Goal: Transaction & Acquisition: Purchase product/service

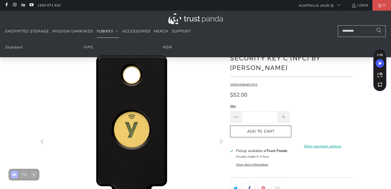
click at [111, 30] on span "YubiKey" at bounding box center [104, 31] width 17 height 5
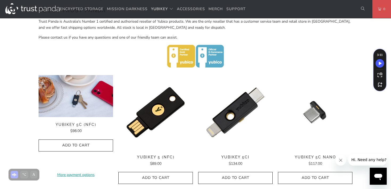
scroll to position [225, 0]
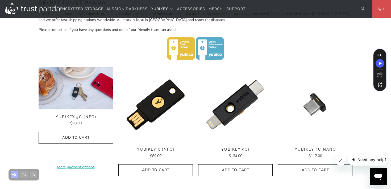
click at [80, 105] on img at bounding box center [76, 88] width 74 height 42
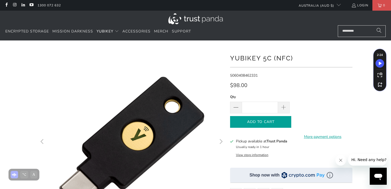
click at [283, 126] on button "Add to Cart" at bounding box center [260, 122] width 61 height 12
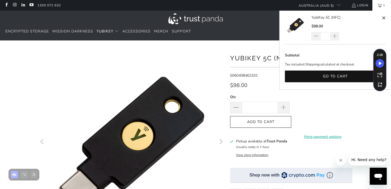
click at [378, 5] on link "1" at bounding box center [381, 5] width 19 height 11
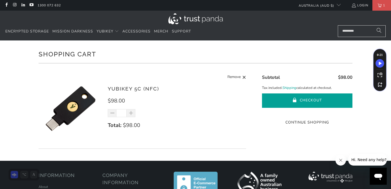
click at [293, 105] on button "Checkout" at bounding box center [307, 100] width 90 height 14
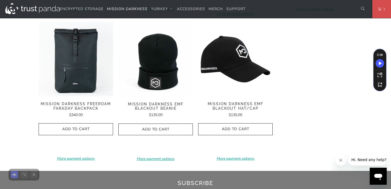
scroll to position [869, 0]
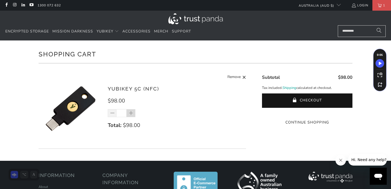
click at [133, 112] on span at bounding box center [130, 113] width 5 height 5
type input "*"
click at [115, 114] on div "*" at bounding box center [125, 113] width 35 height 8
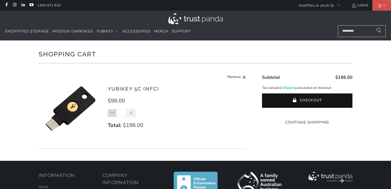
click at [113, 115] on span at bounding box center [112, 113] width 5 height 5
type input "*"
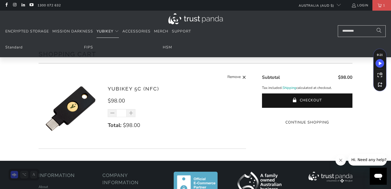
click at [108, 29] on span "YubiKey" at bounding box center [104, 31] width 17 height 5
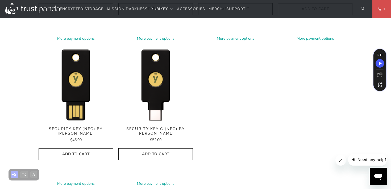
scroll to position [527, 0]
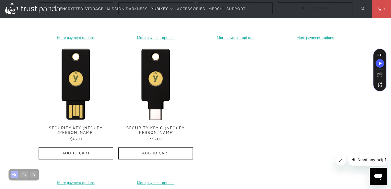
click at [163, 129] on span "Security Key C (NFC) by Yubico" at bounding box center [155, 130] width 74 height 9
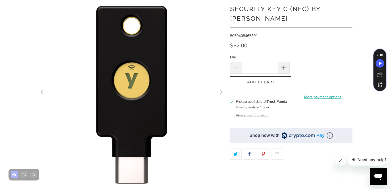
scroll to position [46, 0]
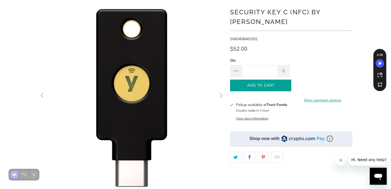
click at [270, 83] on span "Add to Cart" at bounding box center [261, 85] width 50 height 5
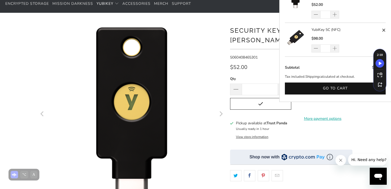
scroll to position [0, 0]
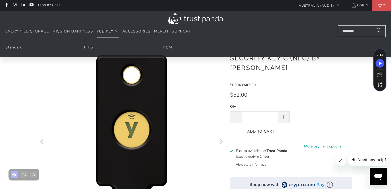
click at [107, 29] on span "YubiKey" at bounding box center [104, 31] width 17 height 5
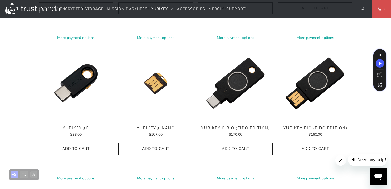
scroll to position [388, 0]
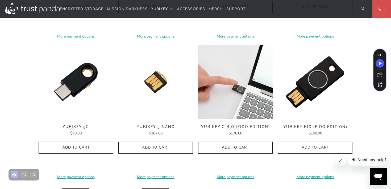
click at [236, 98] on img at bounding box center [235, 82] width 74 height 74
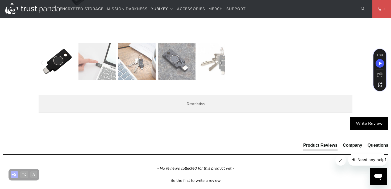
scroll to position [245, 0]
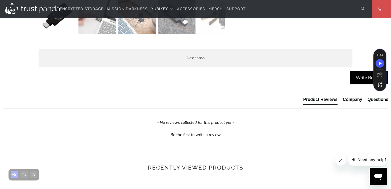
click at [0, 0] on span "Enterprise and Government" at bounding box center [0, 0] width 0 height 0
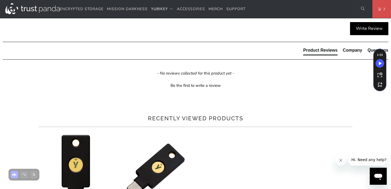
scroll to position [294, 0]
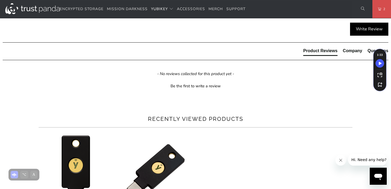
click at [0, 0] on span "Local Service & Support" at bounding box center [0, 0] width 0 height 0
click at [0, 0] on li "Specifications" at bounding box center [0, 0] width 0 height 0
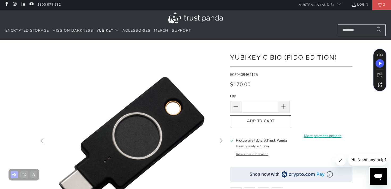
scroll to position [0, 0]
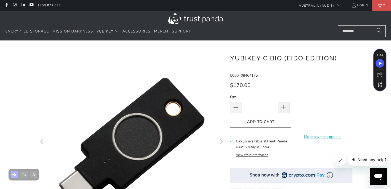
click at [266, 49] on div "**********" at bounding box center [291, 169] width 122 height 242
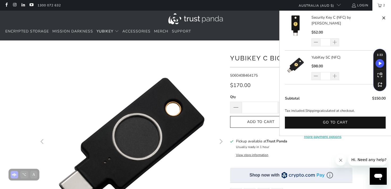
click at [377, 5] on link "2" at bounding box center [381, 5] width 19 height 11
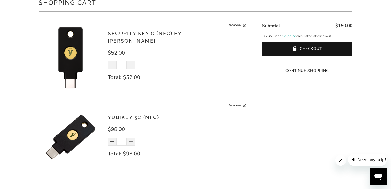
scroll to position [51, 0]
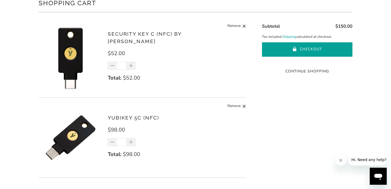
click at [278, 48] on button "Checkout" at bounding box center [307, 49] width 90 height 14
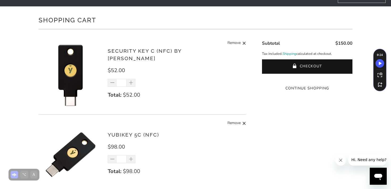
scroll to position [0, 0]
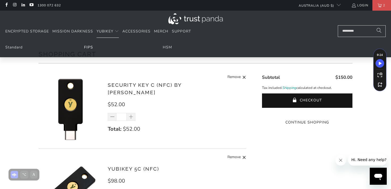
click at [84, 48] on link "FIPS" at bounding box center [88, 47] width 9 height 5
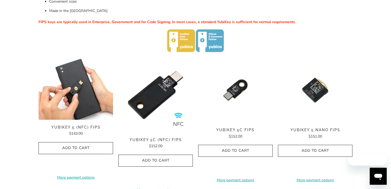
scroll to position [159, 0]
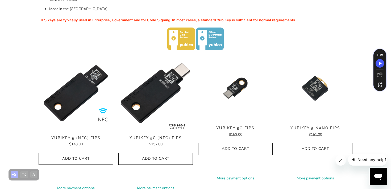
click at [153, 78] on img at bounding box center [155, 93] width 74 height 74
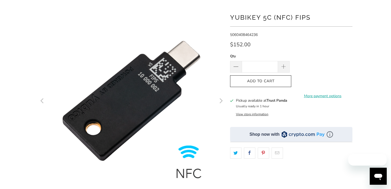
scroll to position [42, 0]
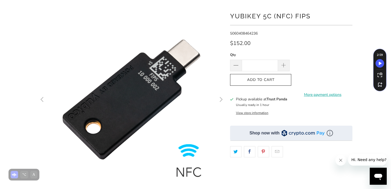
click at [217, 98] on button "Next" at bounding box center [220, 99] width 9 height 186
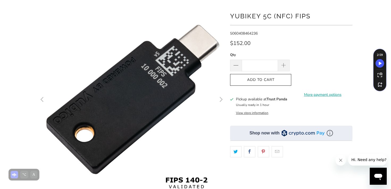
click at [217, 98] on button "Next" at bounding box center [220, 99] width 9 height 186
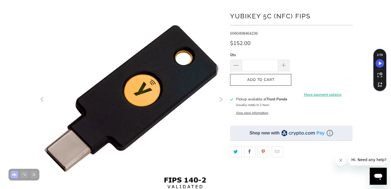
click at [218, 98] on button "Next" at bounding box center [220, 99] width 9 height 186
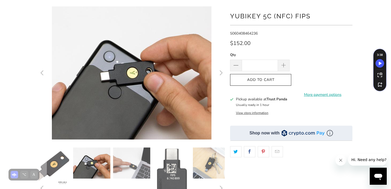
click at [218, 98] on button "Next" at bounding box center [220, 72] width 9 height 133
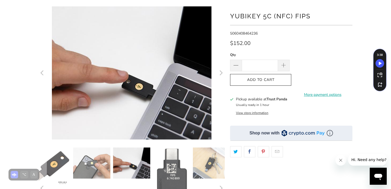
click at [218, 98] on button "Next" at bounding box center [220, 72] width 9 height 133
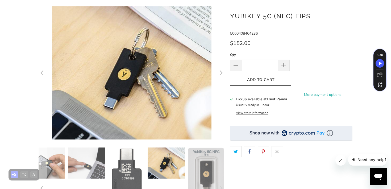
click at [218, 98] on button "Next" at bounding box center [220, 72] width 9 height 133
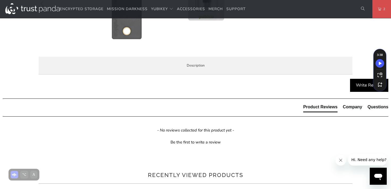
scroll to position [376, 0]
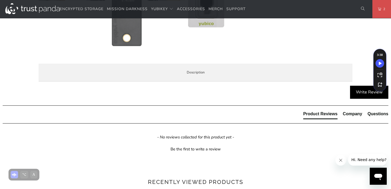
click at [0, 0] on li "Enterprise and Government" at bounding box center [0, 0] width 0 height 0
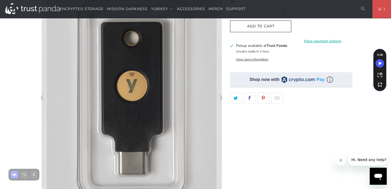
scroll to position [0, 0]
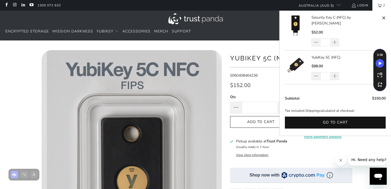
click at [376, 9] on link "2" at bounding box center [381, 5] width 19 height 11
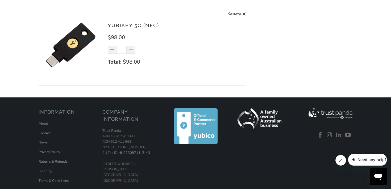
scroll to position [180, 0]
